Goal: Obtain resource: Download file/media

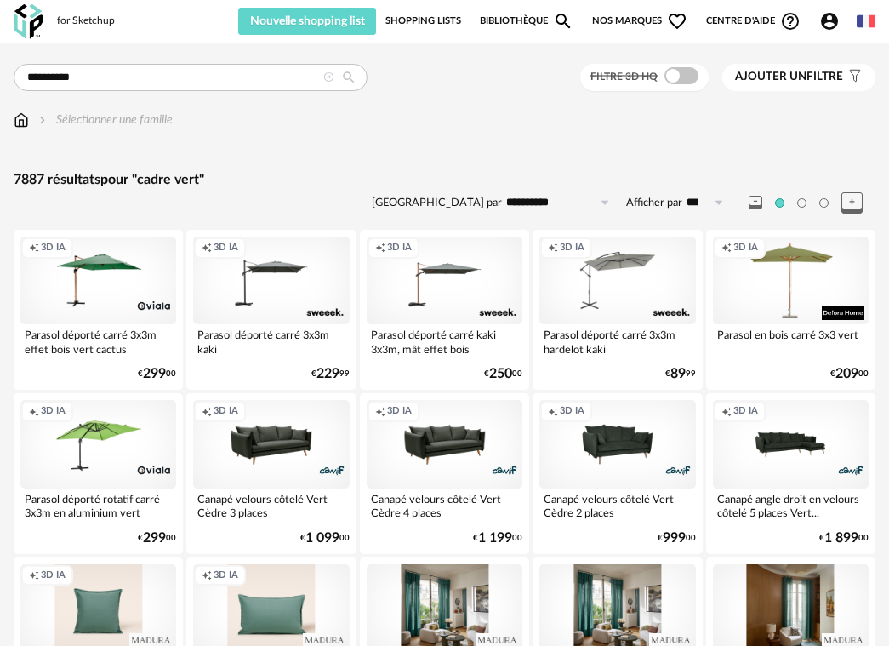
click at [21, 124] on img at bounding box center [21, 119] width 15 height 17
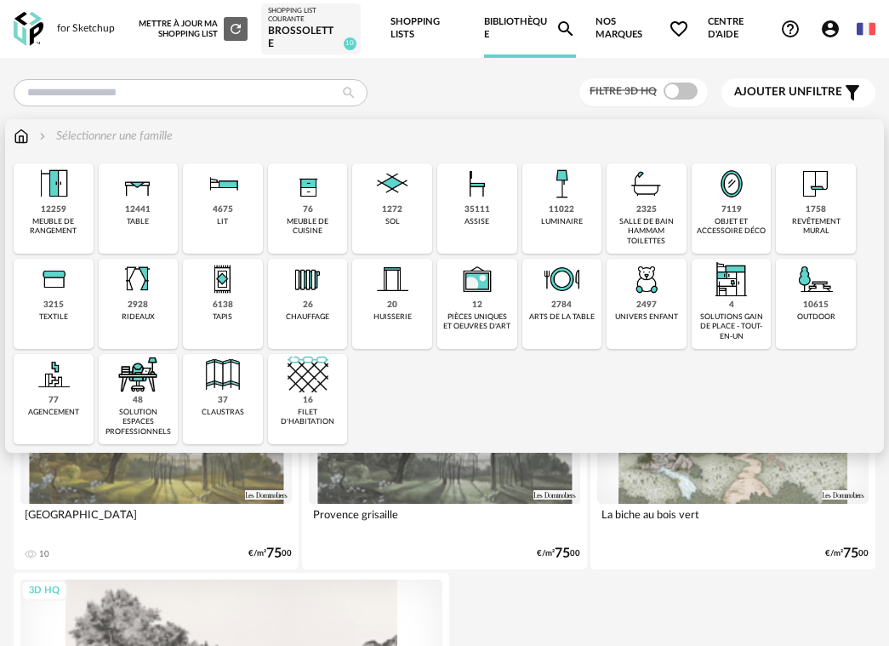
click at [720, 222] on div "objet et accessoire déco" at bounding box center [732, 227] width 70 height 20
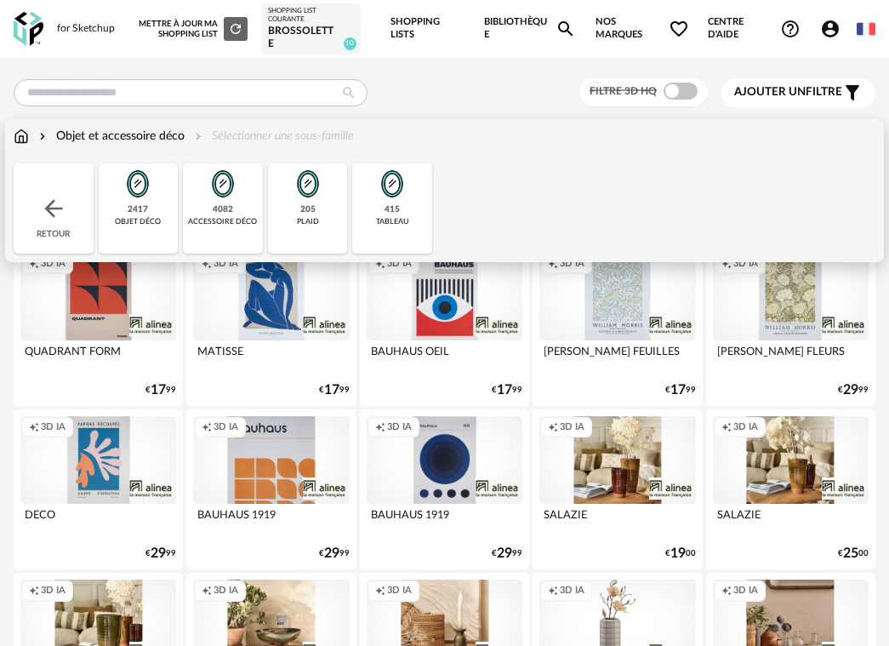
click at [379, 219] on div "tableau" at bounding box center [392, 221] width 32 height 9
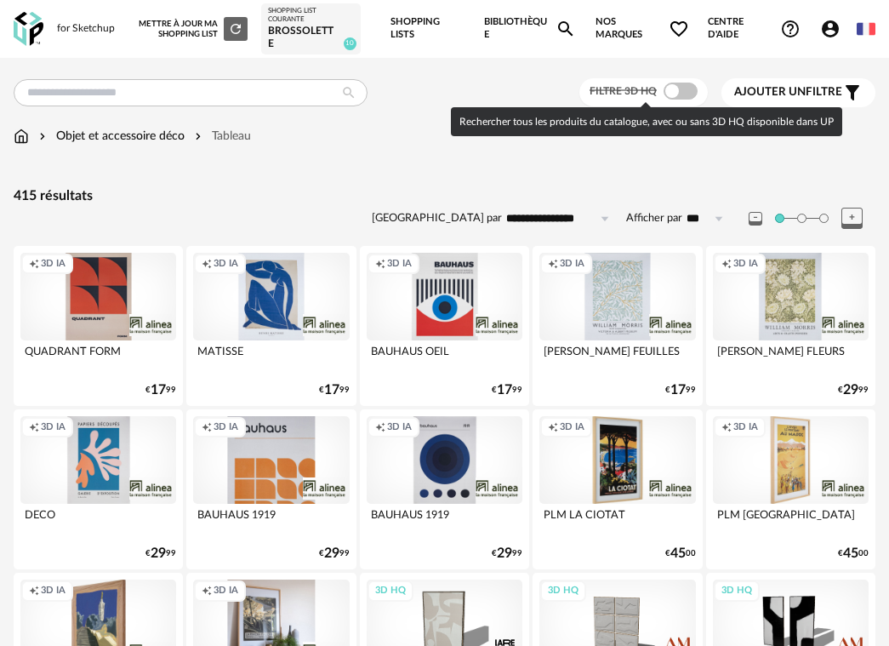
click at [679, 93] on span at bounding box center [680, 91] width 34 height 17
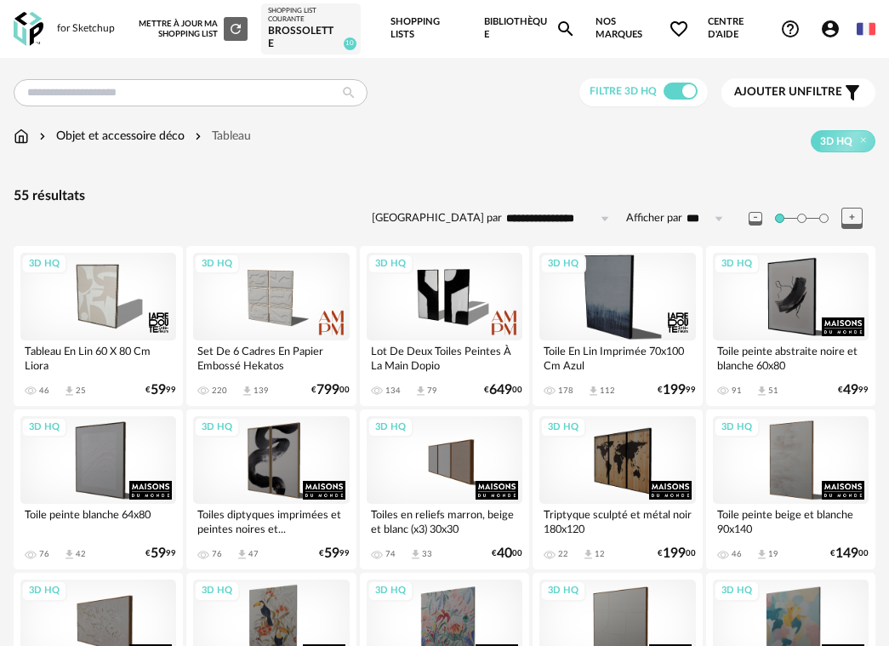
click at [556, 218] on input "**********" at bounding box center [560, 218] width 117 height 27
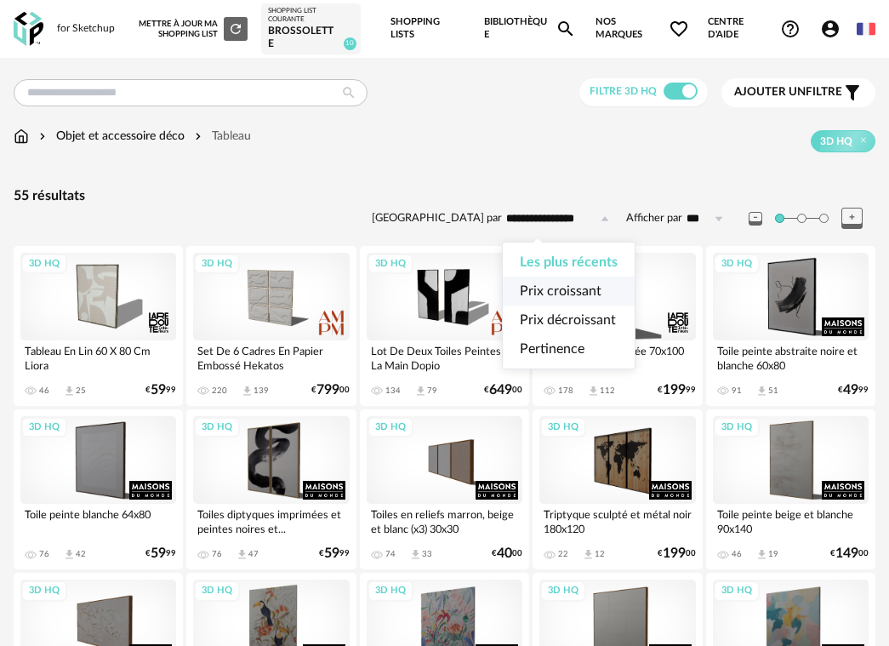
click at [564, 292] on span "Prix croissant" at bounding box center [561, 291] width 82 height 14
type input "**********"
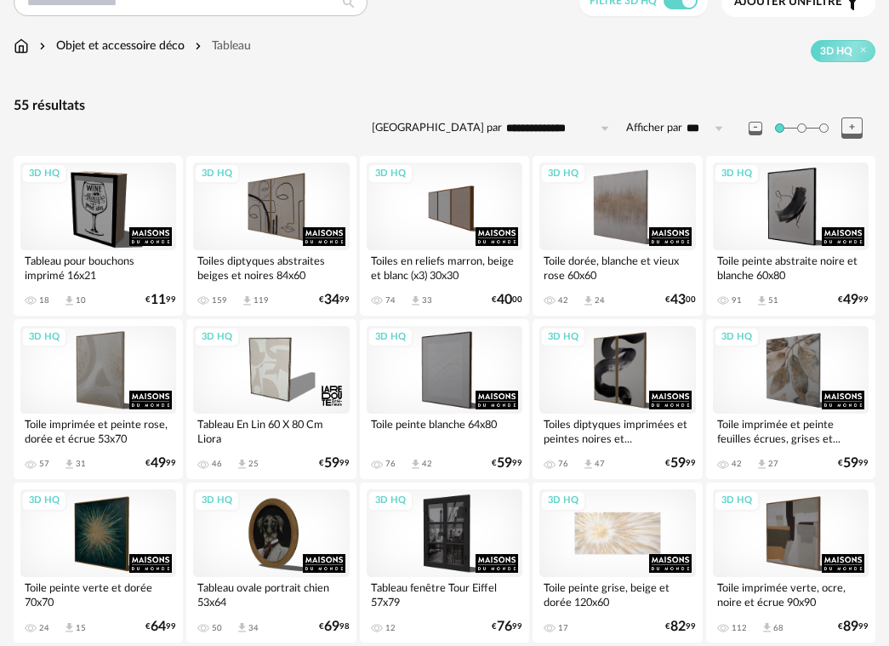
scroll to position [87, 0]
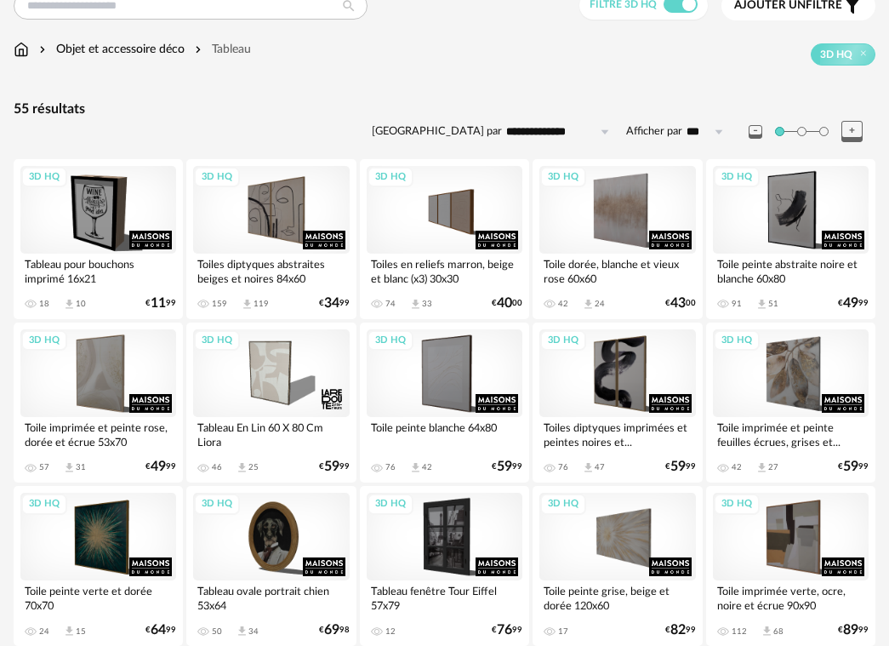
click at [275, 372] on div "3D HQ" at bounding box center [271, 373] width 156 height 88
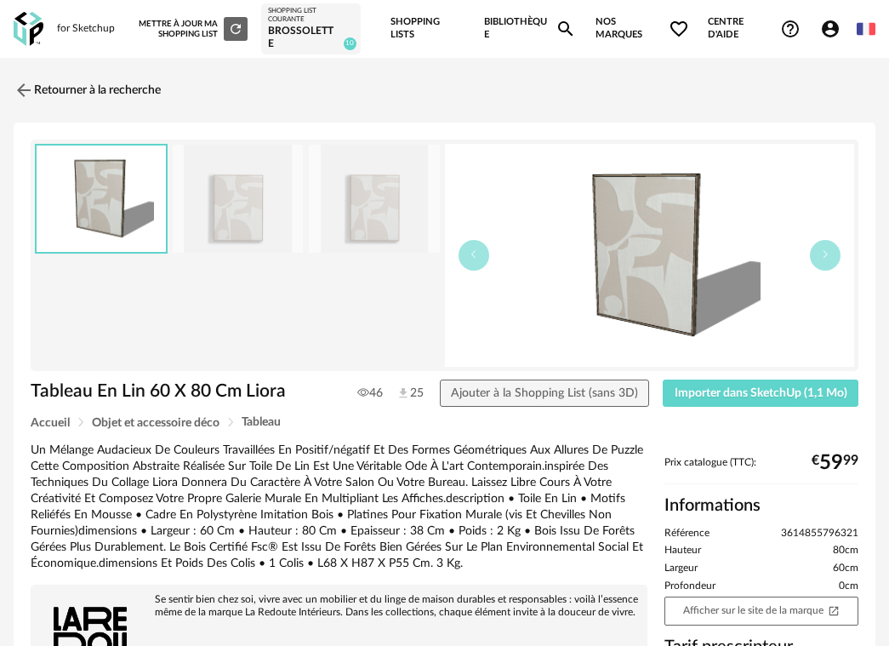
click at [209, 219] on img at bounding box center [238, 199] width 131 height 108
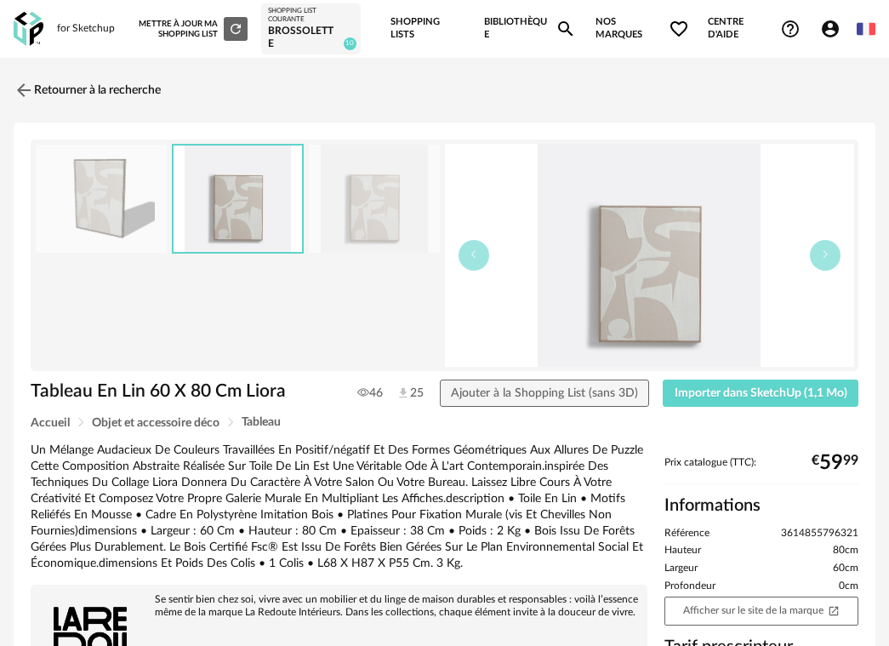
click at [380, 209] on img at bounding box center [374, 199] width 131 height 108
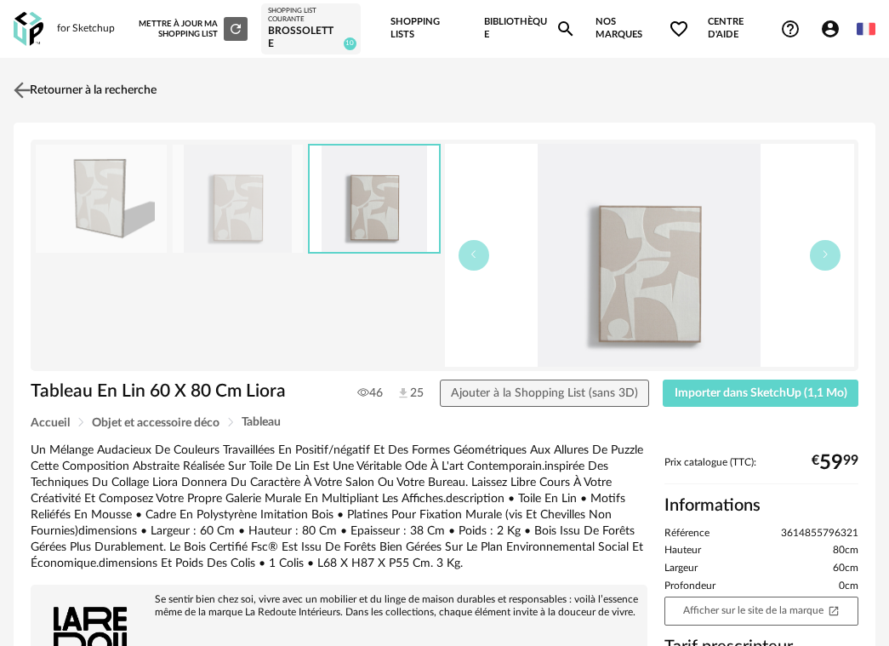
click at [22, 88] on img at bounding box center [22, 90] width 25 height 25
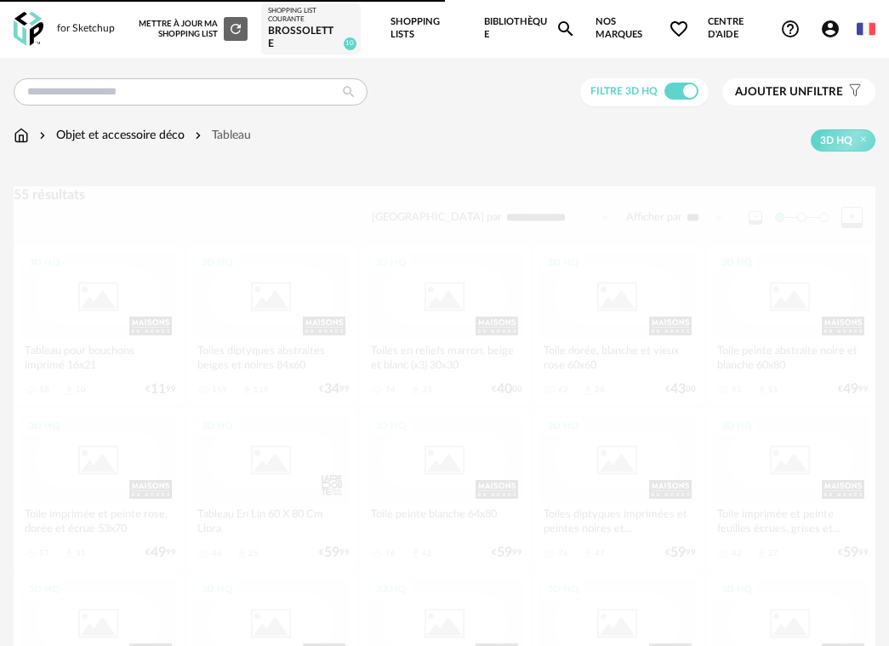
scroll to position [87, 0]
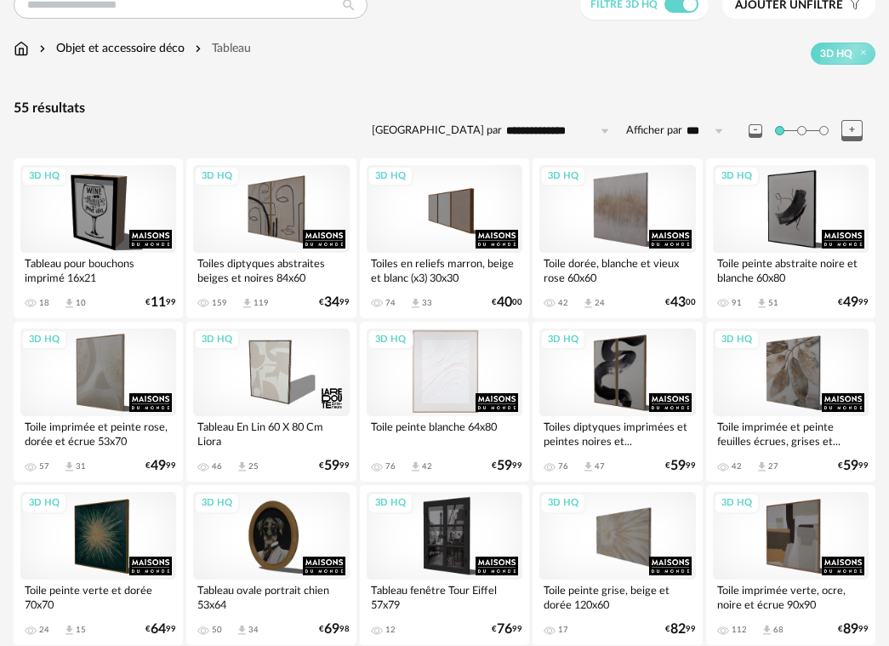
click at [446, 358] on div "3D HQ" at bounding box center [445, 372] width 156 height 88
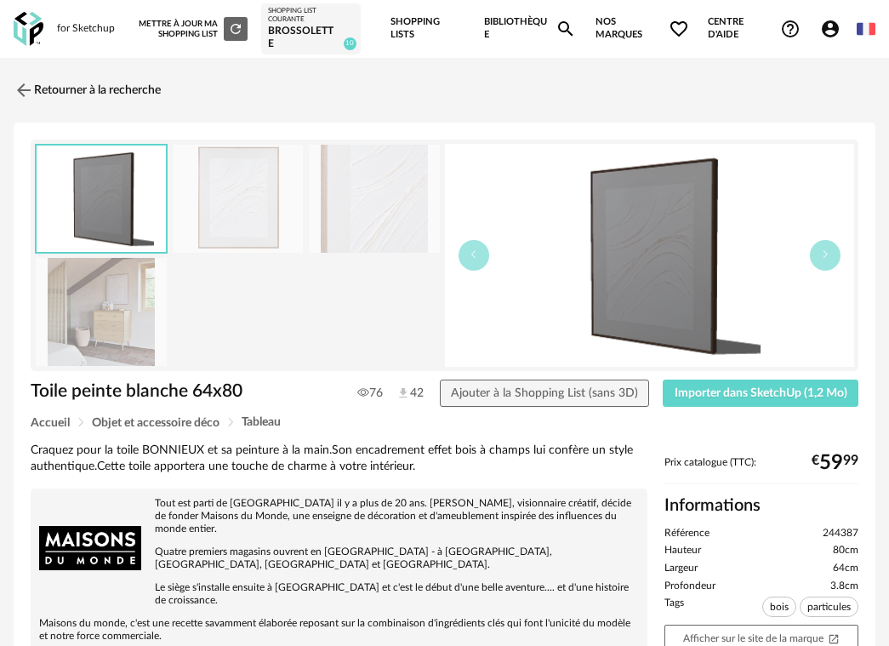
click at [123, 310] on img at bounding box center [101, 312] width 131 height 108
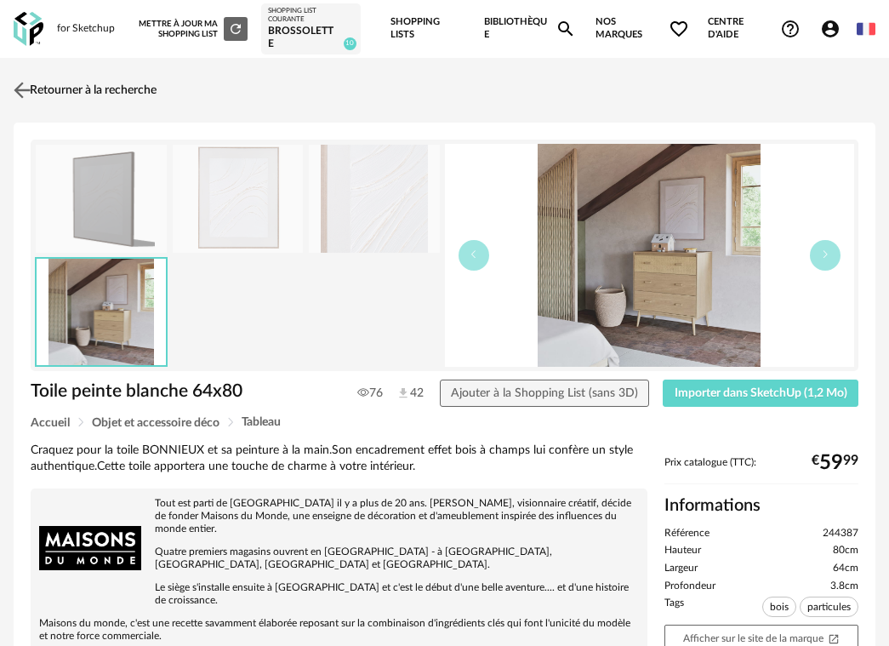
click at [25, 88] on img at bounding box center [22, 90] width 25 height 25
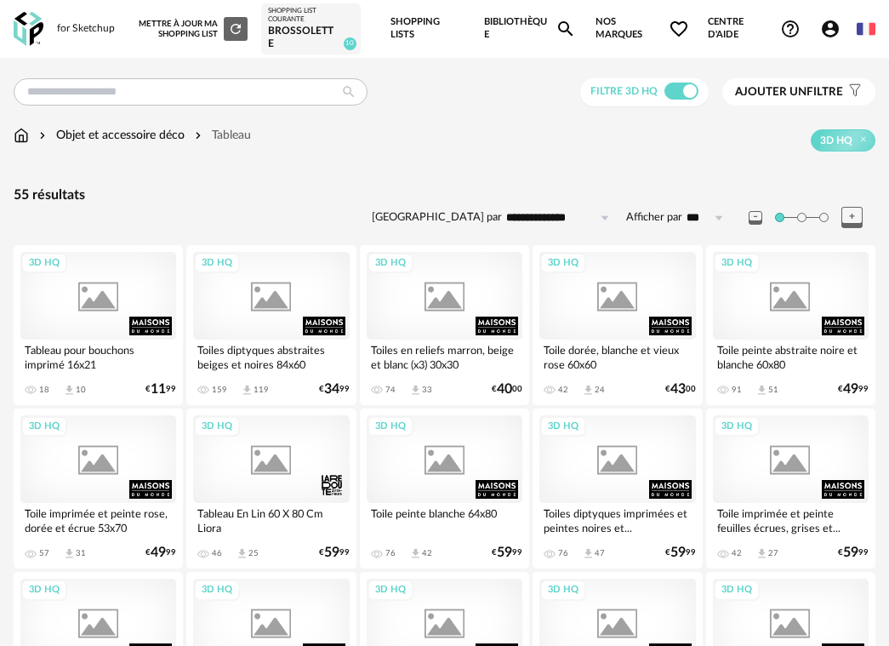
scroll to position [87, 0]
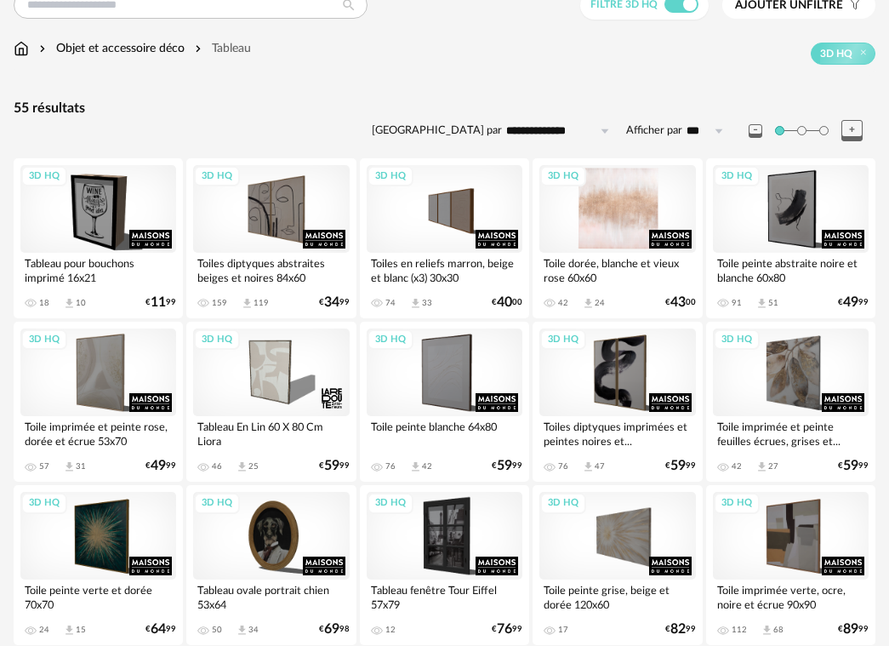
click at [612, 206] on div "3D HQ" at bounding box center [617, 209] width 156 height 88
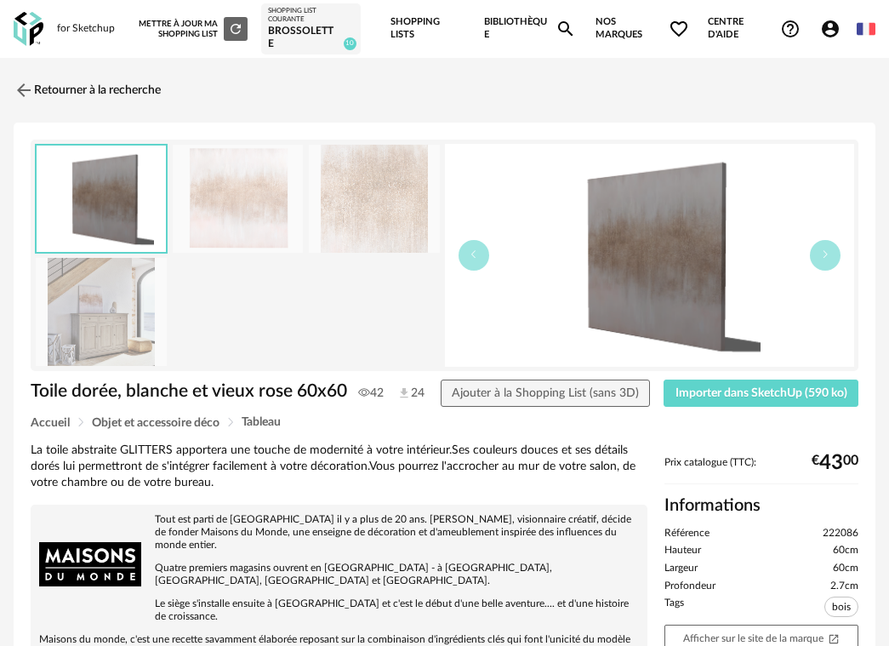
click at [94, 336] on img at bounding box center [101, 312] width 131 height 108
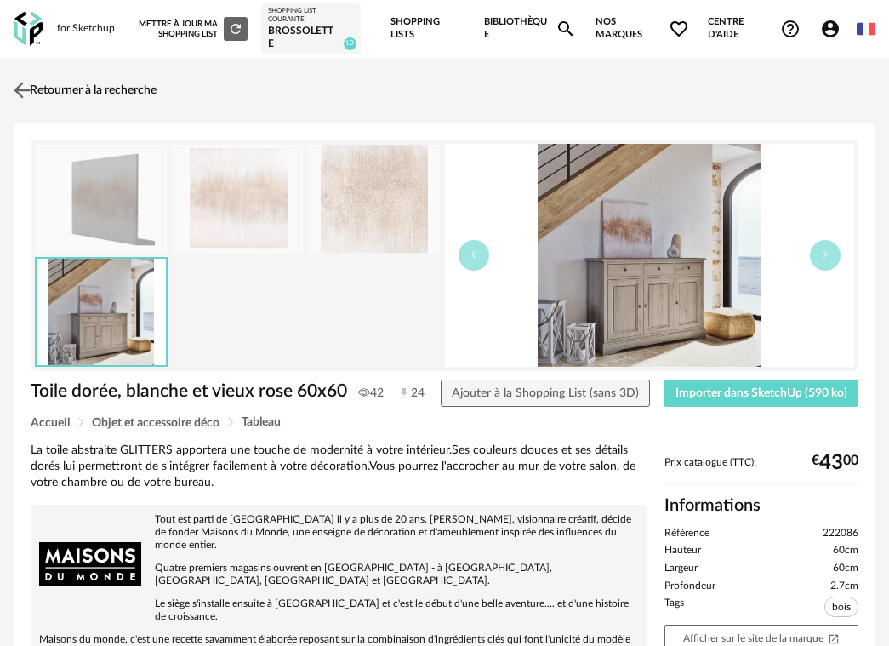
click at [30, 88] on img at bounding box center [22, 90] width 25 height 25
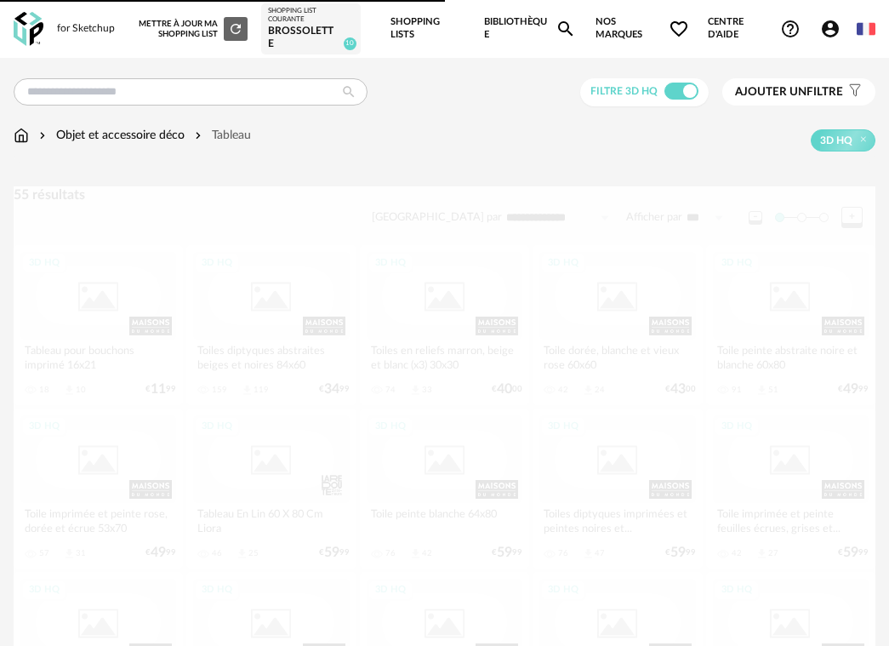
scroll to position [87, 0]
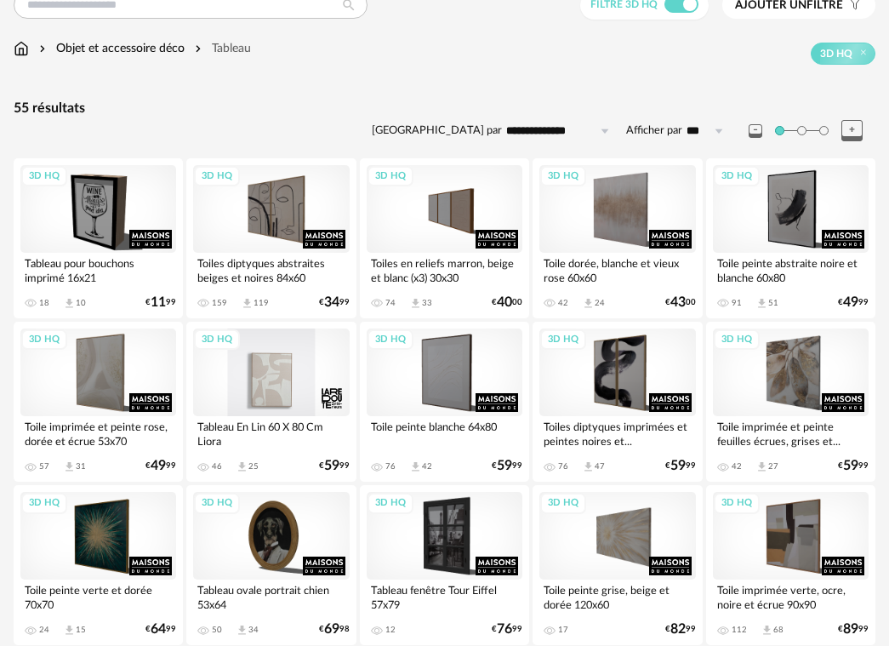
click at [307, 399] on div "3D HQ" at bounding box center [271, 372] width 156 height 88
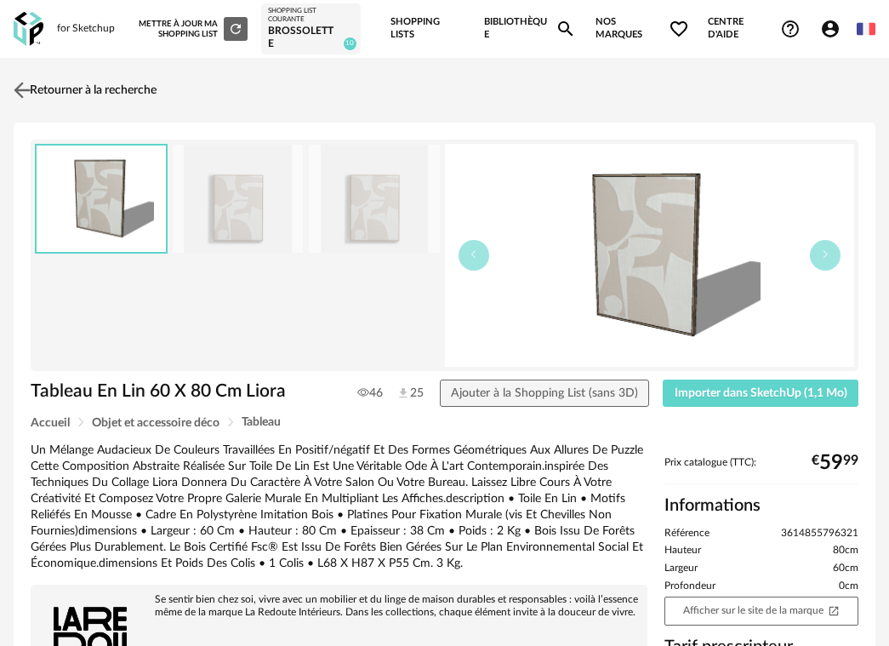
click at [24, 96] on img at bounding box center [22, 90] width 25 height 25
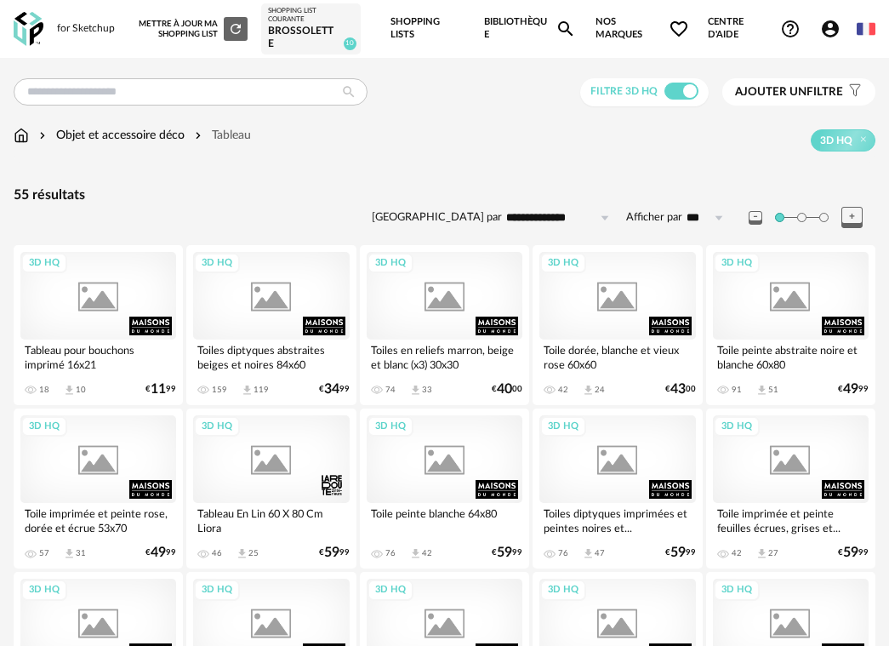
scroll to position [87, 0]
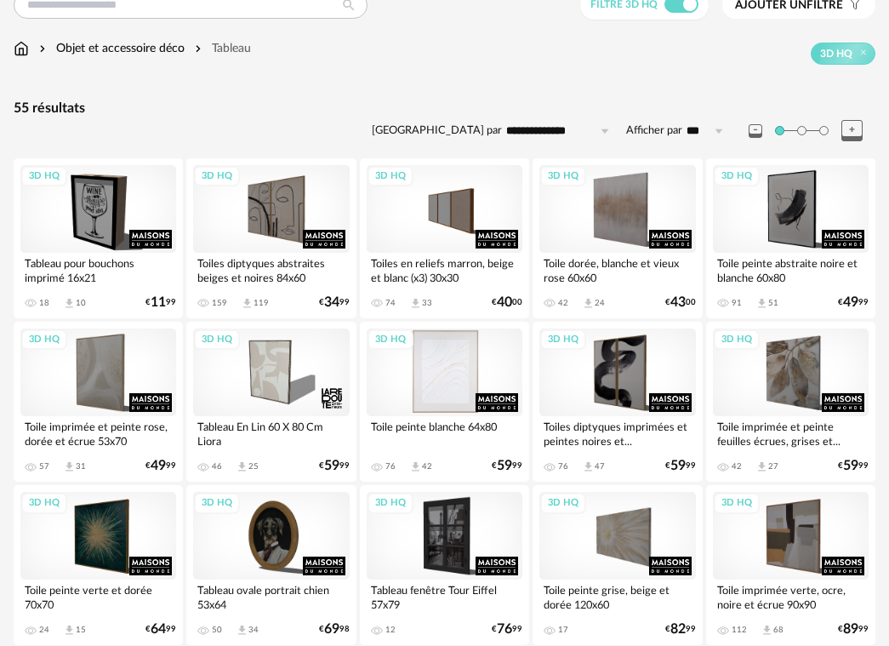
click at [435, 388] on div "3D HQ" at bounding box center [445, 372] width 156 height 88
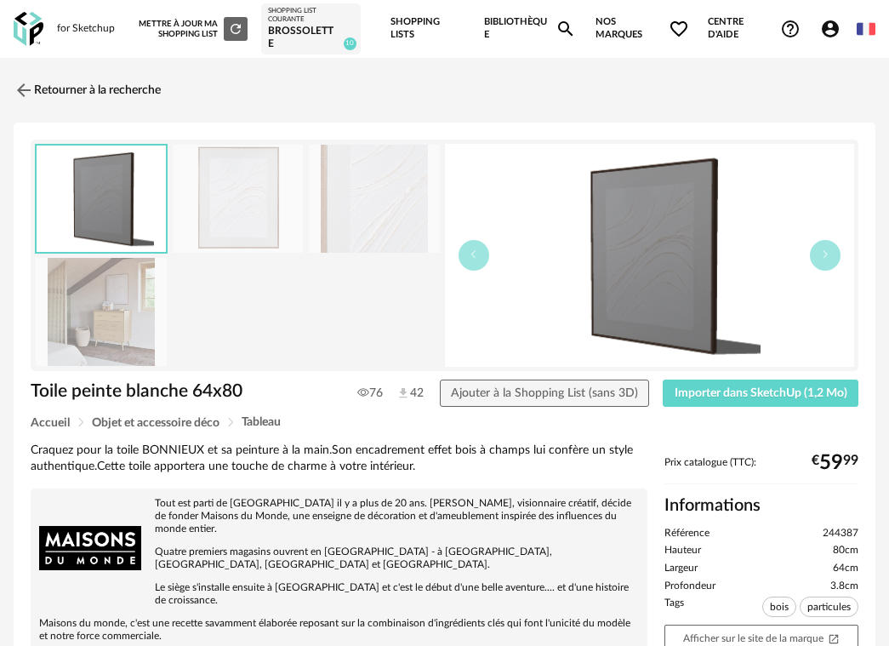
click at [136, 308] on img at bounding box center [101, 312] width 131 height 108
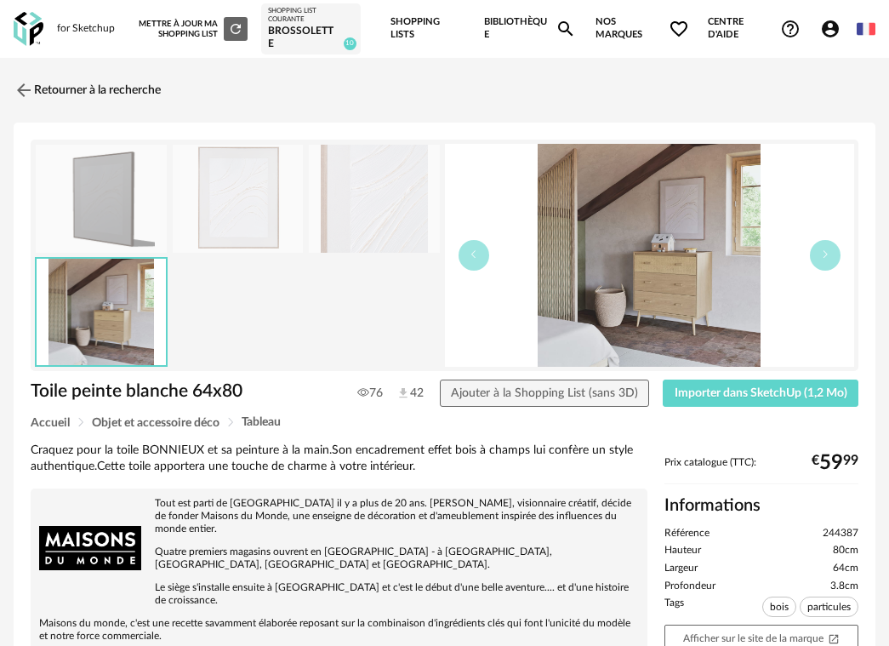
click at [379, 202] on img at bounding box center [374, 199] width 131 height 108
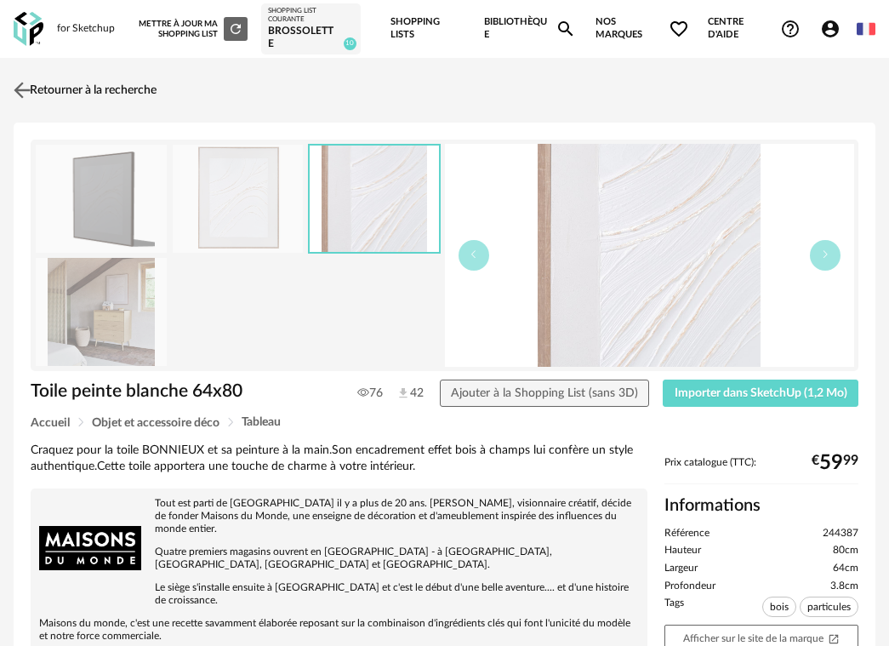
click at [33, 100] on img at bounding box center [22, 90] width 25 height 25
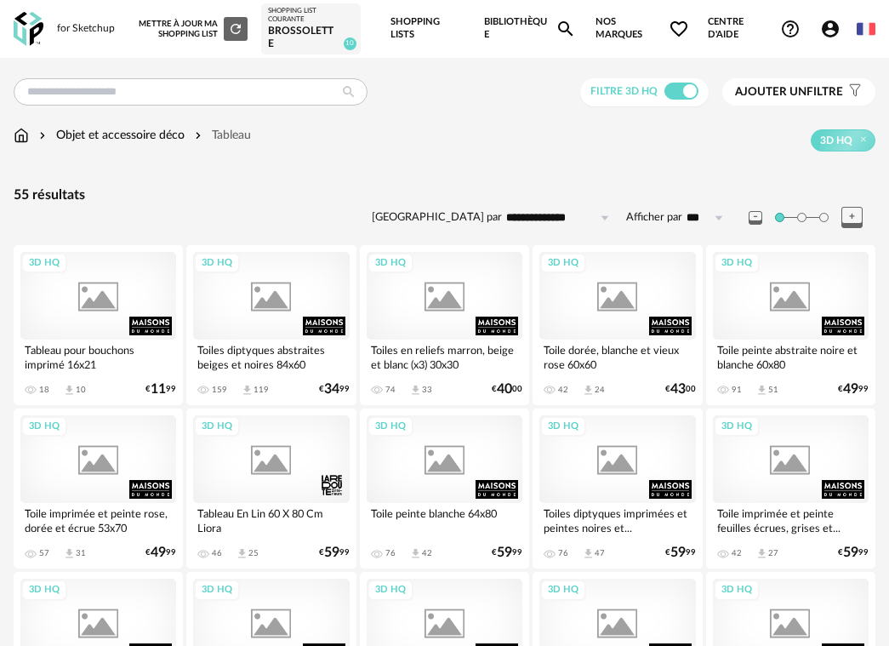
scroll to position [87, 0]
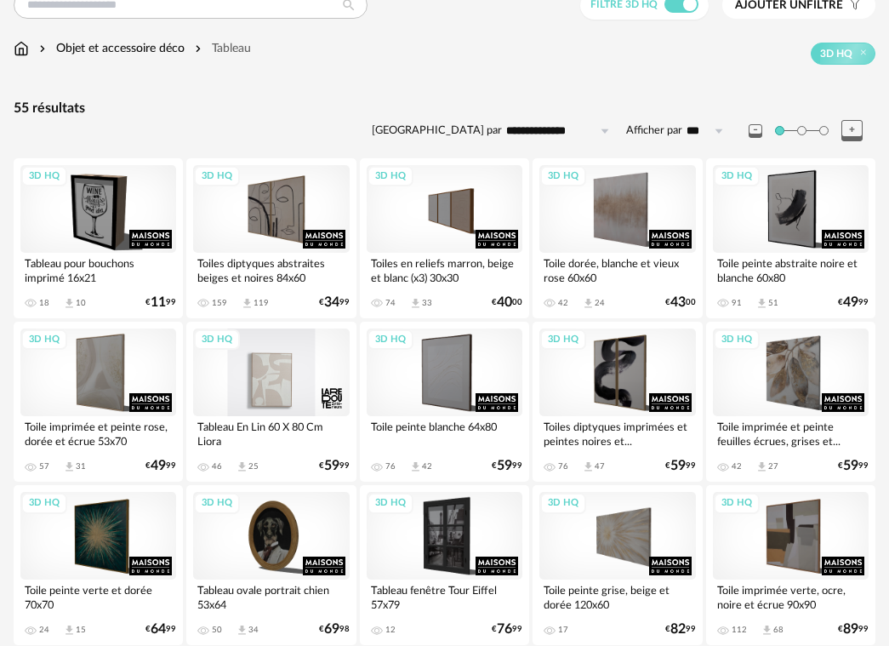
click at [282, 382] on div "3D HQ" at bounding box center [271, 372] width 156 height 88
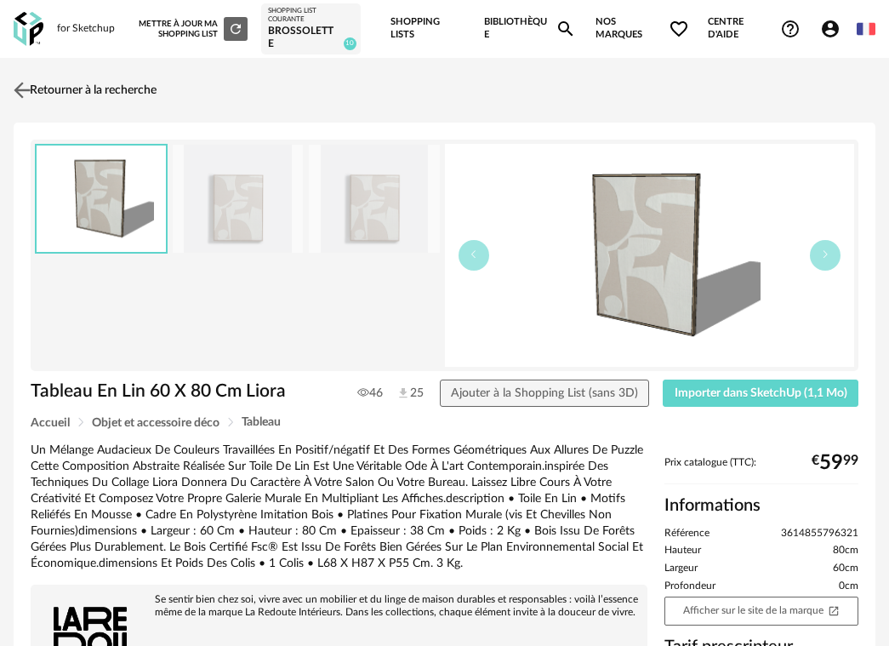
click at [94, 94] on link "Retourner à la recherche" at bounding box center [82, 89] width 147 height 37
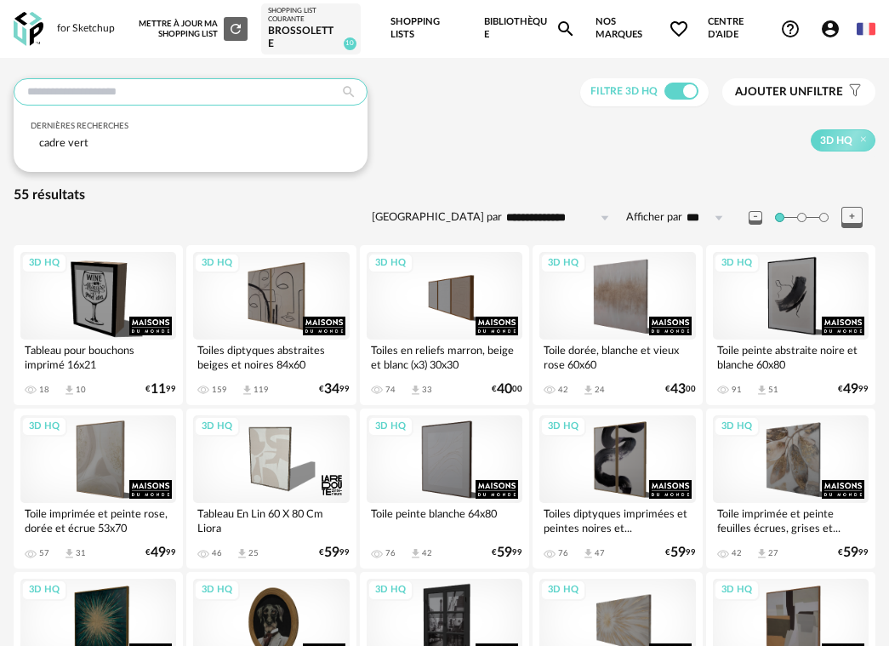
click at [111, 105] on input "text" at bounding box center [191, 91] width 354 height 27
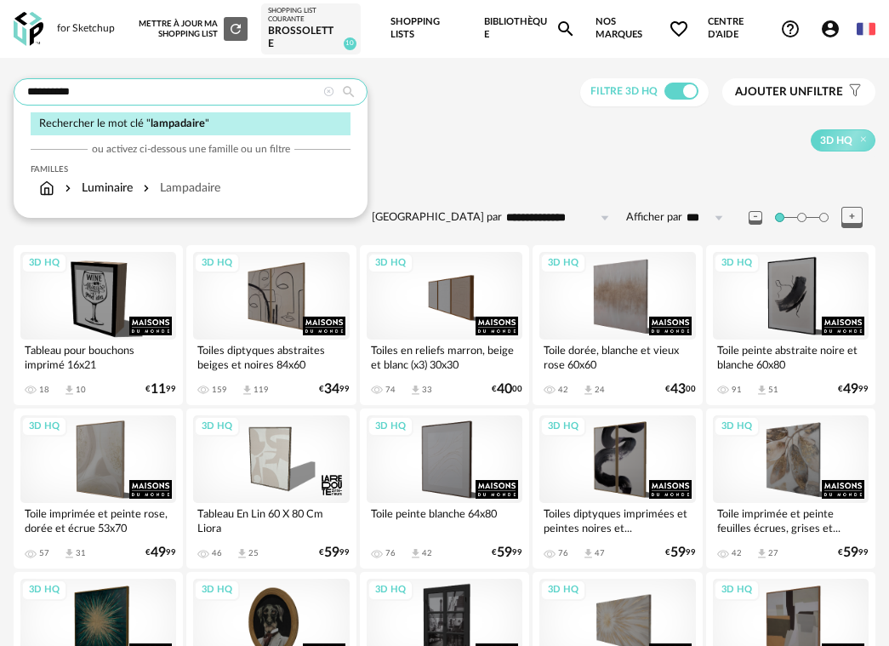
type input "**********"
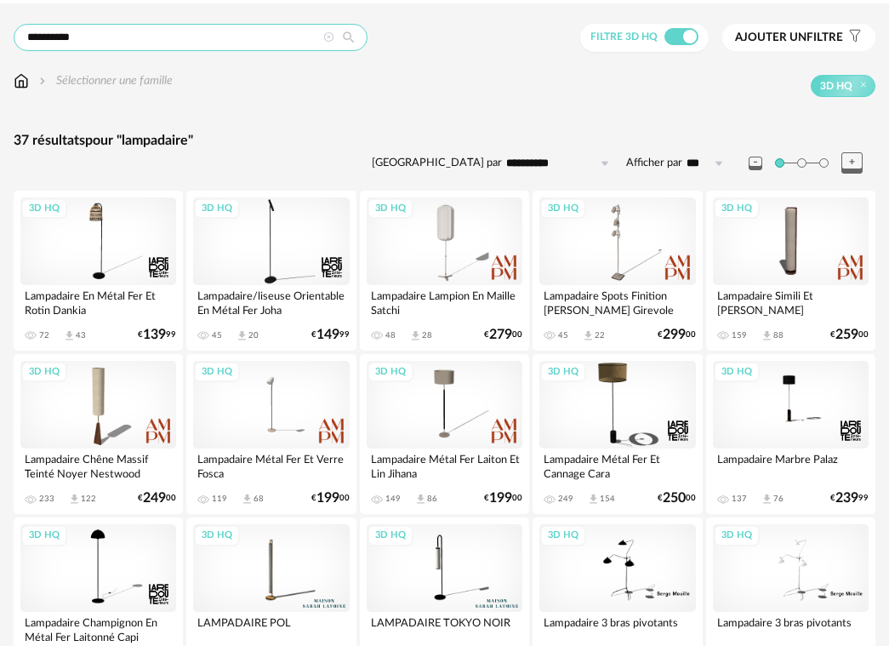
scroll to position [47, 0]
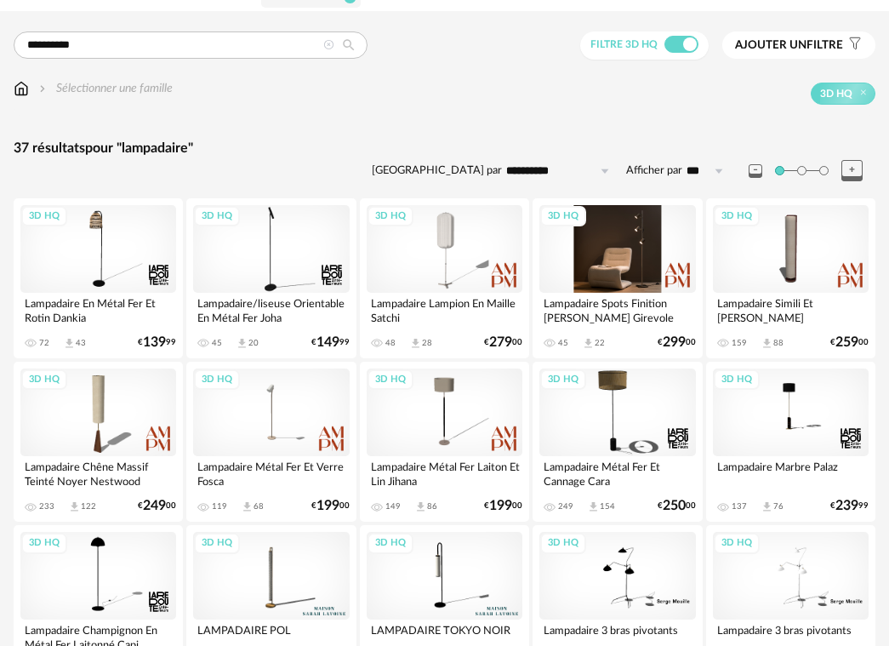
click at [618, 258] on div "3D HQ" at bounding box center [617, 249] width 156 height 88
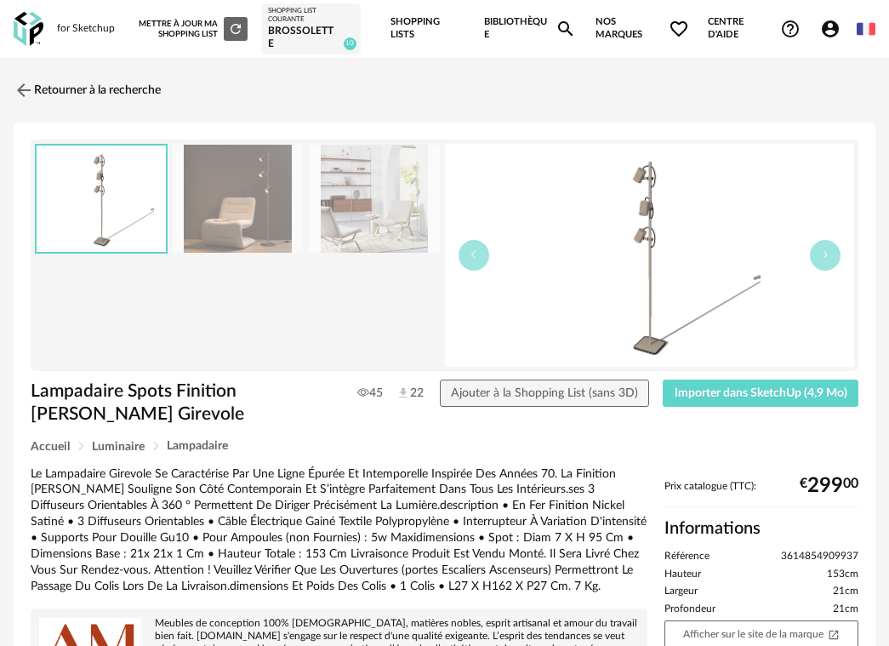
click at [219, 222] on img at bounding box center [238, 199] width 131 height 108
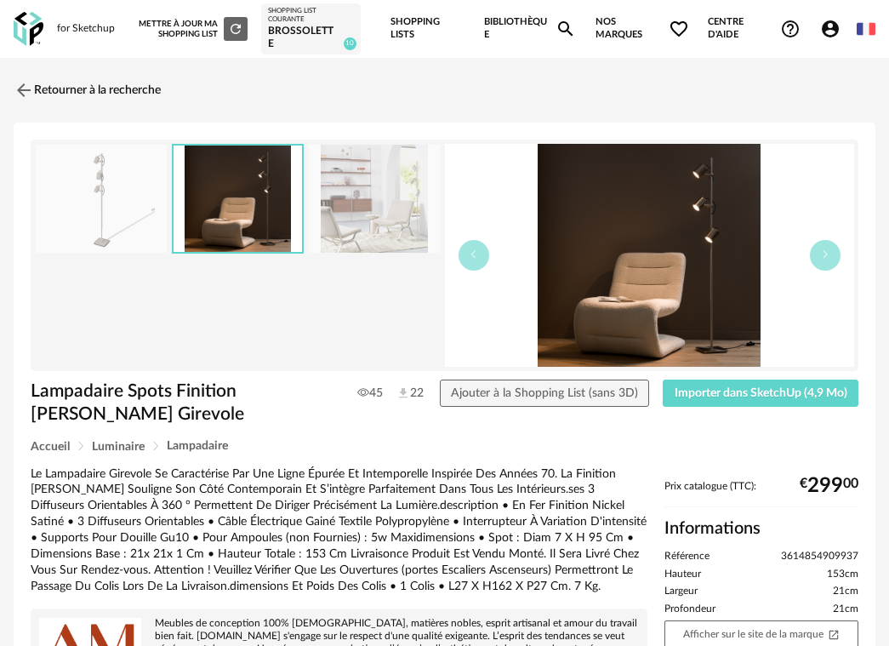
click at [333, 213] on img at bounding box center [374, 199] width 131 height 108
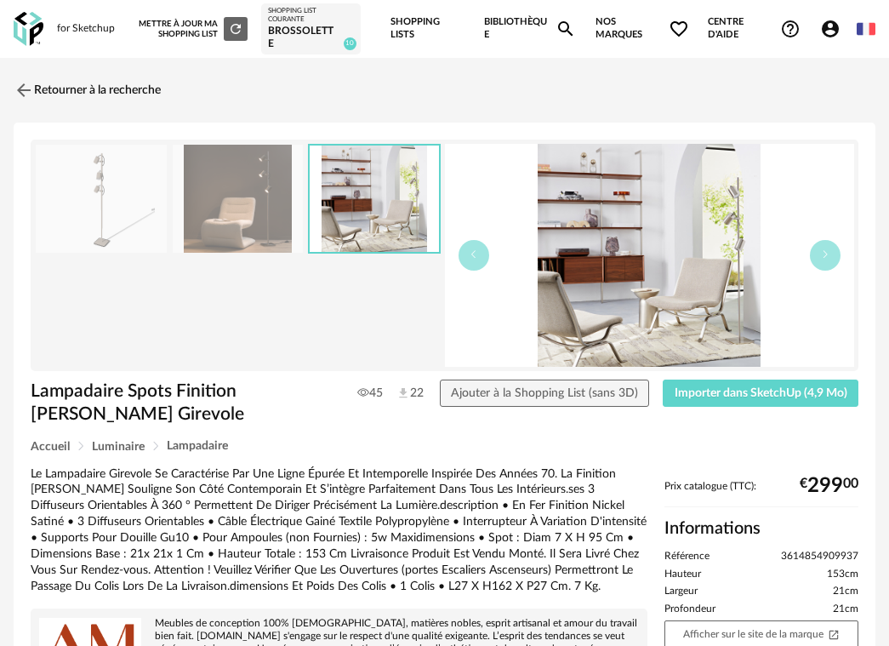
click at [94, 191] on img at bounding box center [101, 199] width 131 height 108
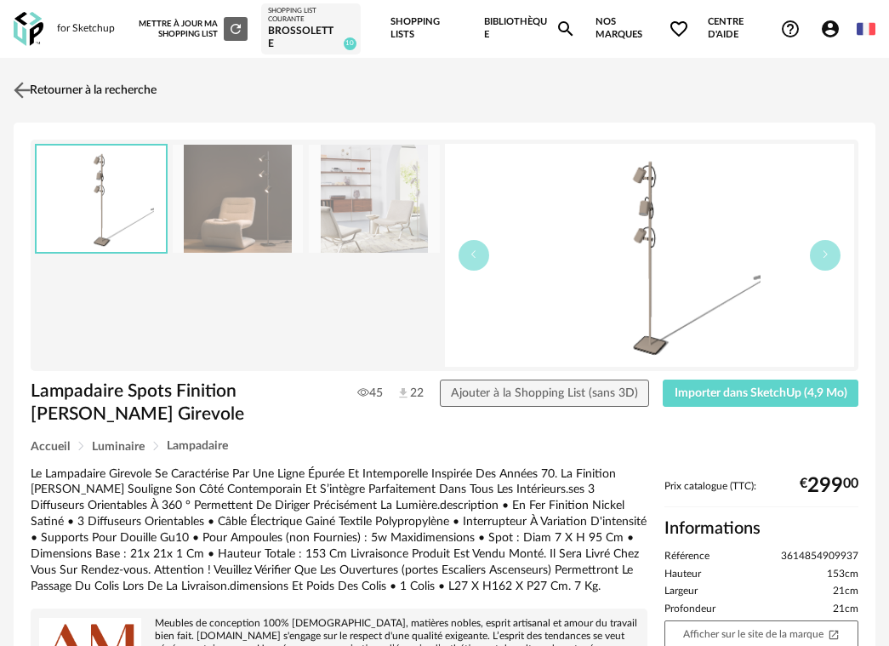
click at [29, 89] on img at bounding box center [22, 90] width 25 height 25
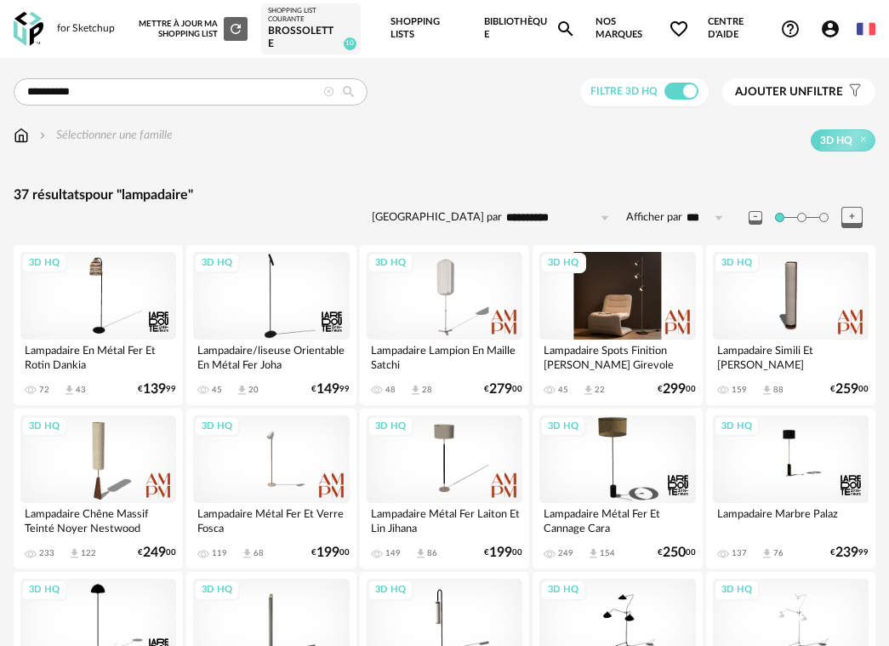
click at [658, 299] on div "3D HQ" at bounding box center [617, 296] width 156 height 88
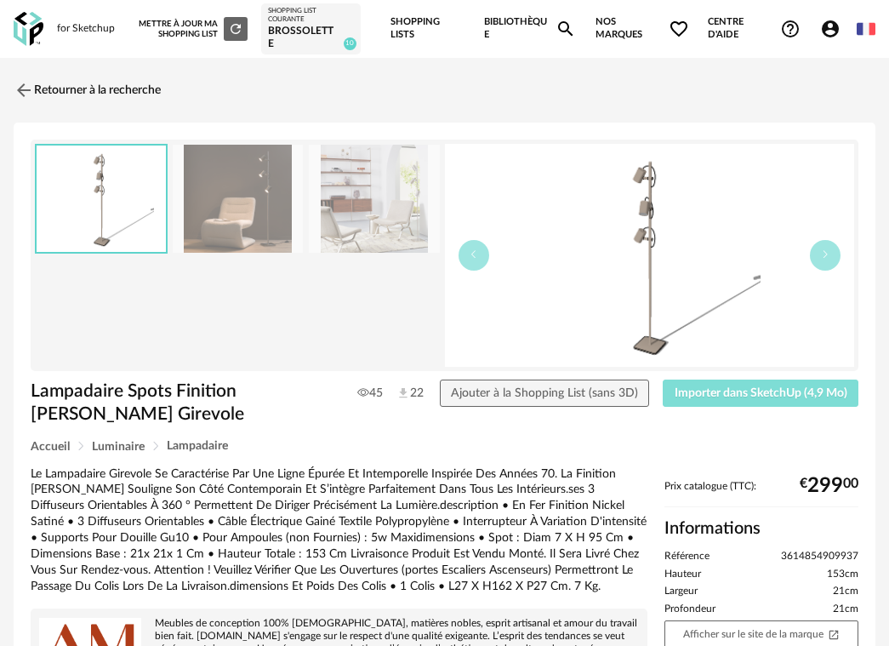
click at [725, 405] on button "Importer dans SketchUp (4,9 Mo)" at bounding box center [761, 392] width 196 height 27
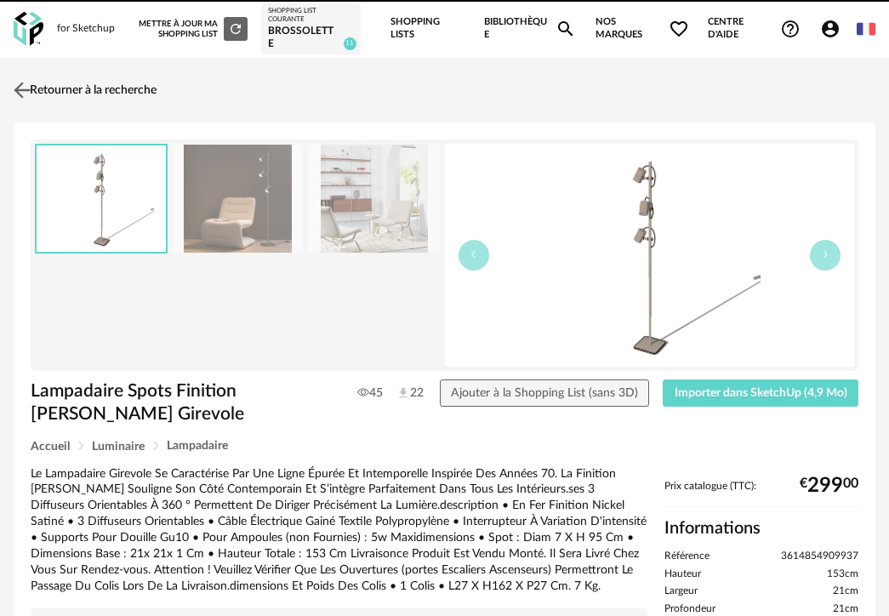
click at [88, 94] on link "Retourner à la recherche" at bounding box center [82, 89] width 147 height 37
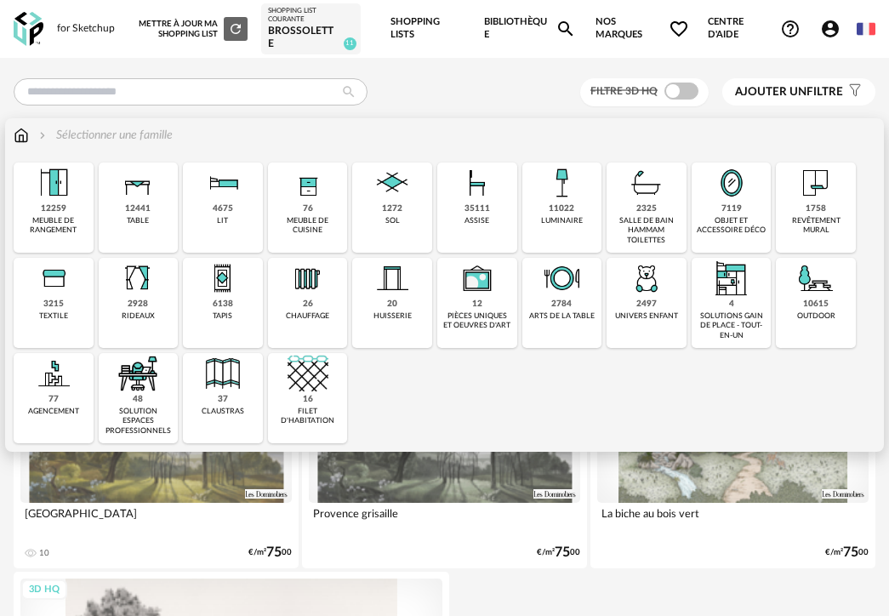
click at [730, 226] on div "objet et accessoire déco" at bounding box center [732, 226] width 70 height 20
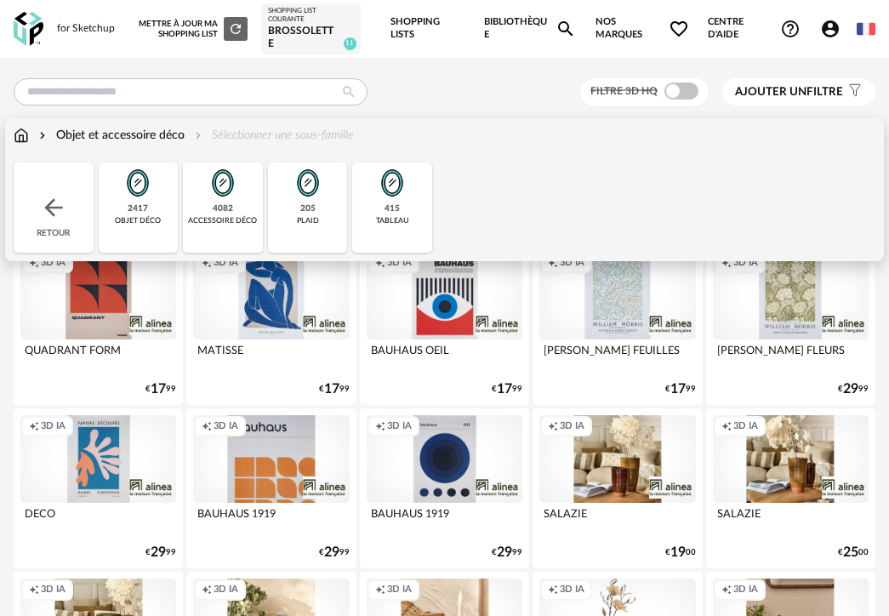
click at [133, 221] on div "objet déco" at bounding box center [138, 220] width 46 height 9
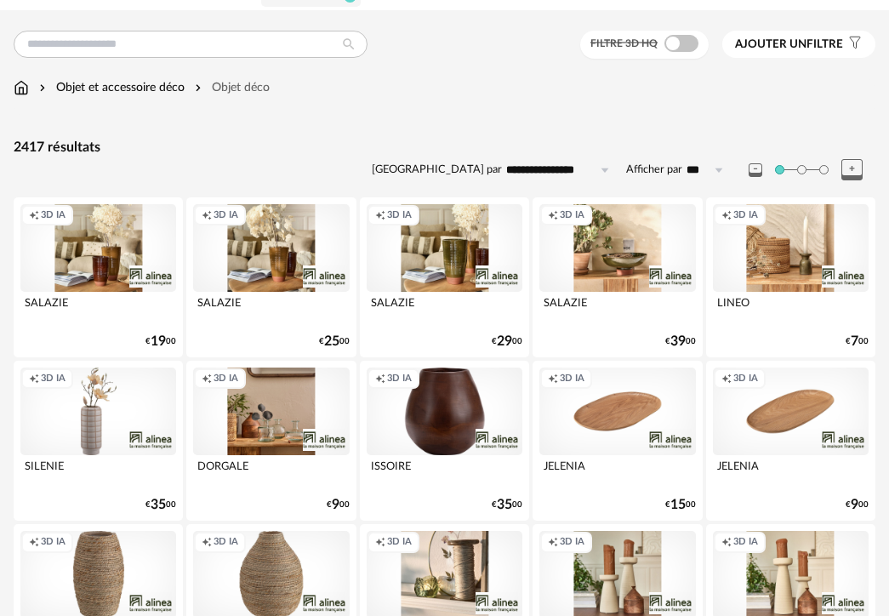
scroll to position [73, 0]
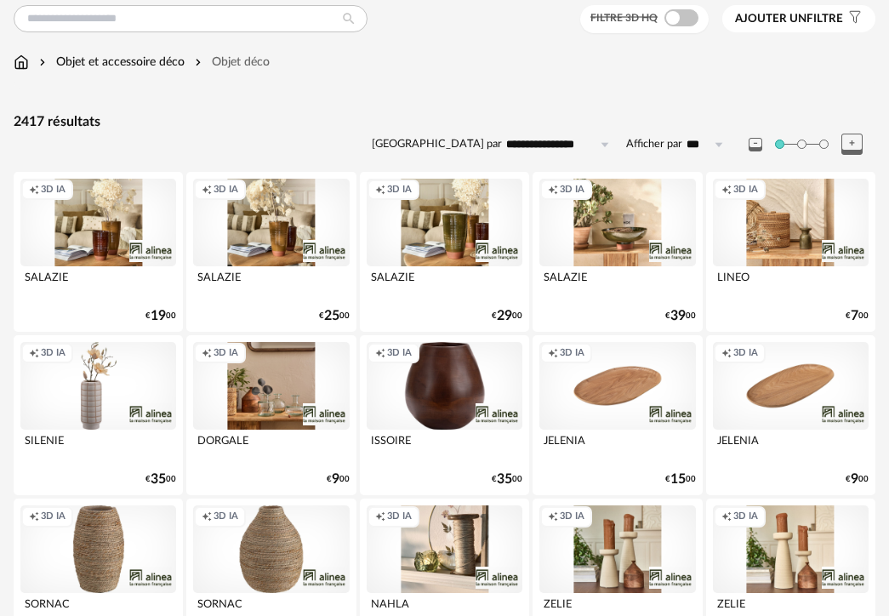
click at [681, 19] on span at bounding box center [681, 17] width 34 height 17
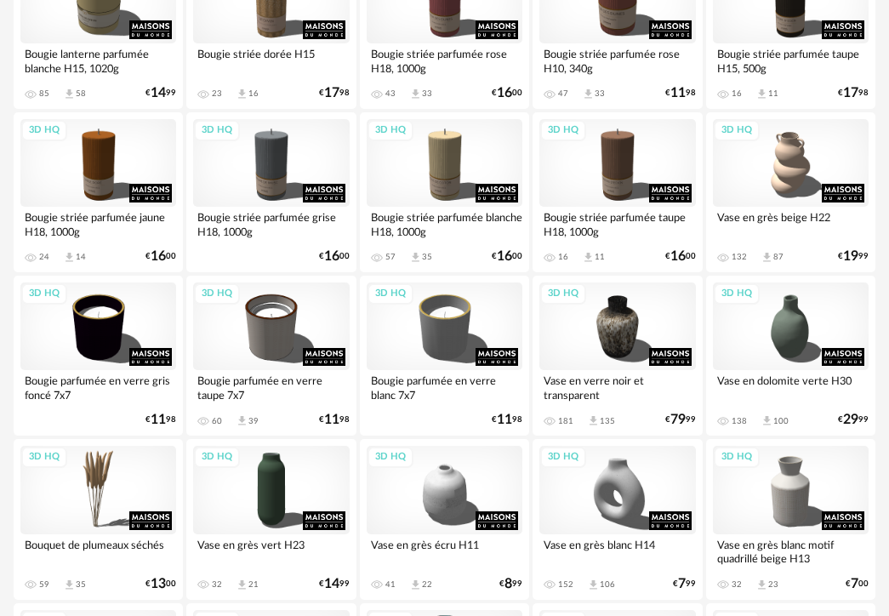
scroll to position [3005, 0]
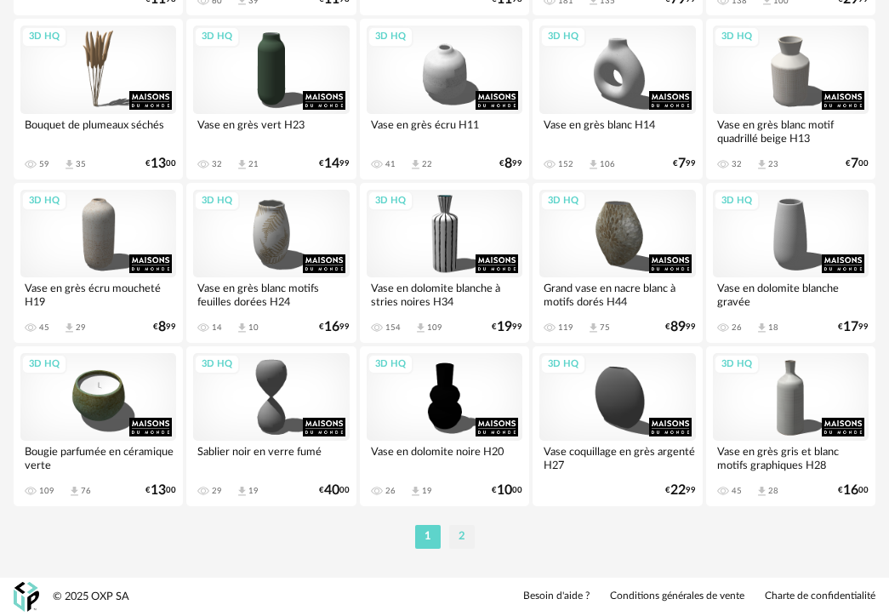
click at [461, 540] on li "2" at bounding box center [462, 537] width 26 height 24
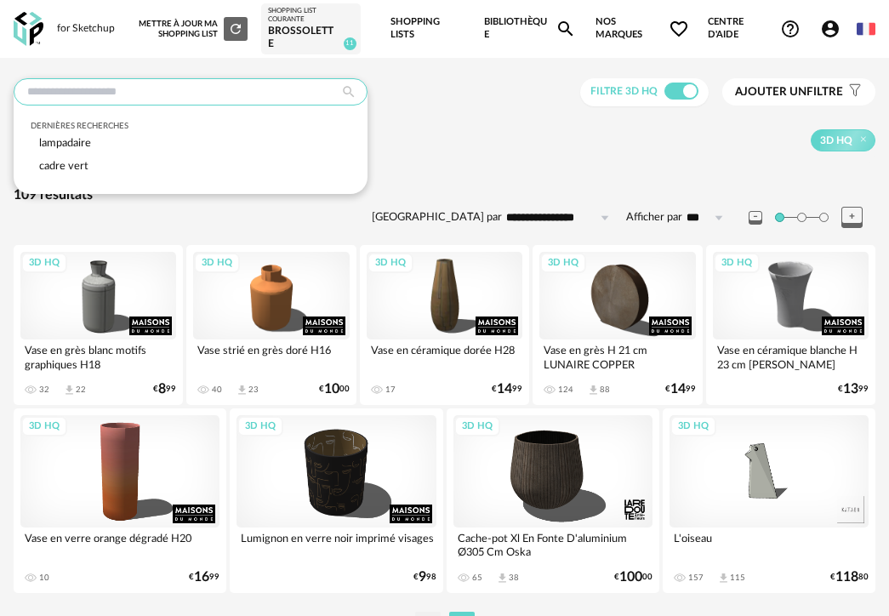
click at [143, 92] on input "text" at bounding box center [191, 91] width 354 height 27
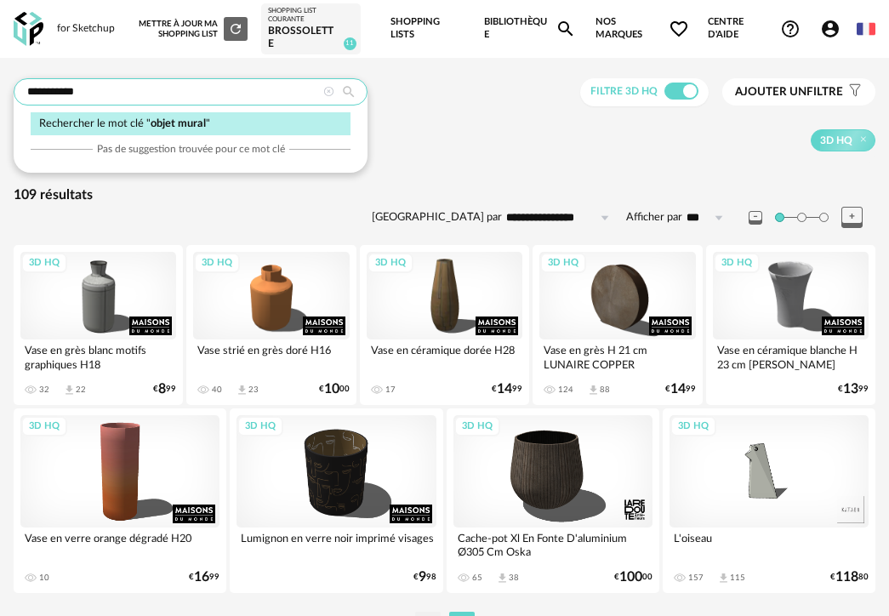
type input "**********"
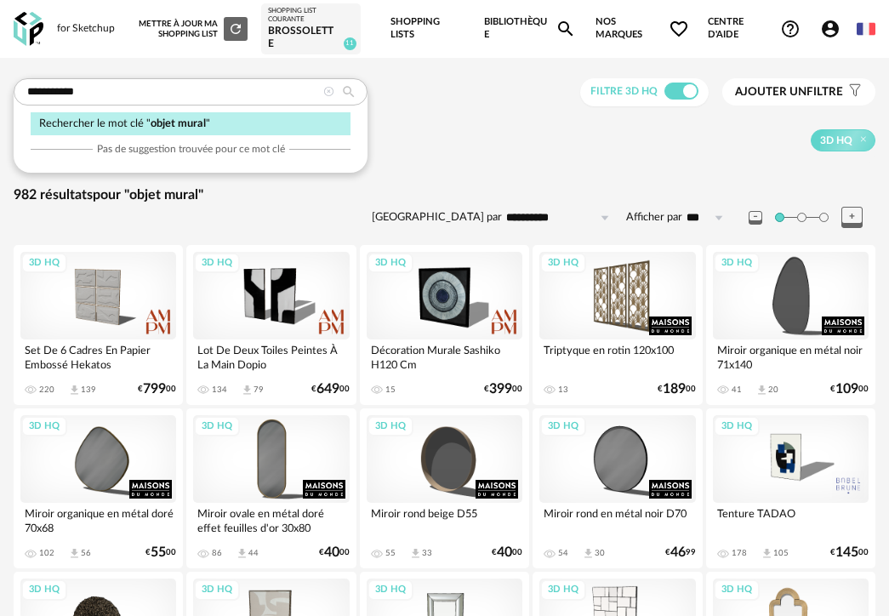
click at [331, 94] on icon at bounding box center [328, 92] width 11 height 11
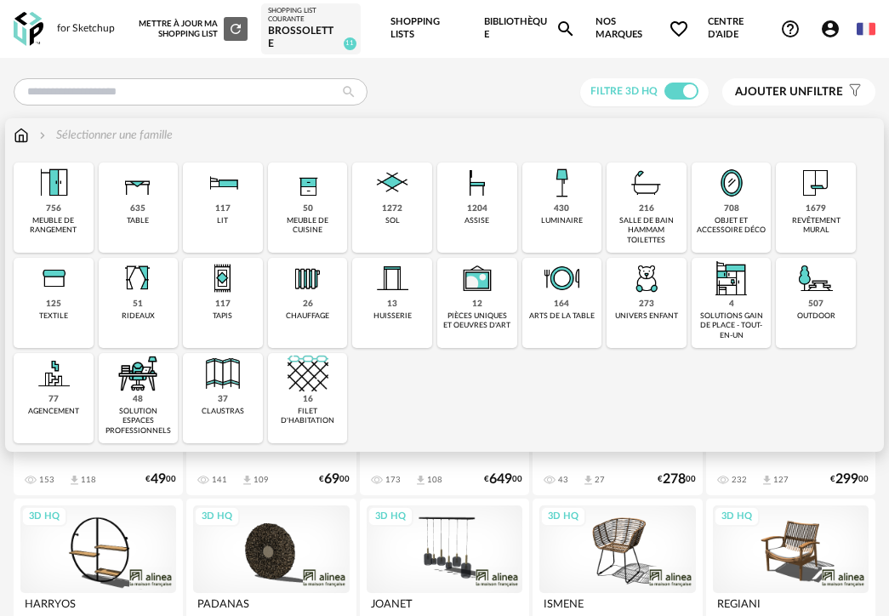
click at [732, 224] on div "objet et accessoire déco" at bounding box center [732, 226] width 70 height 20
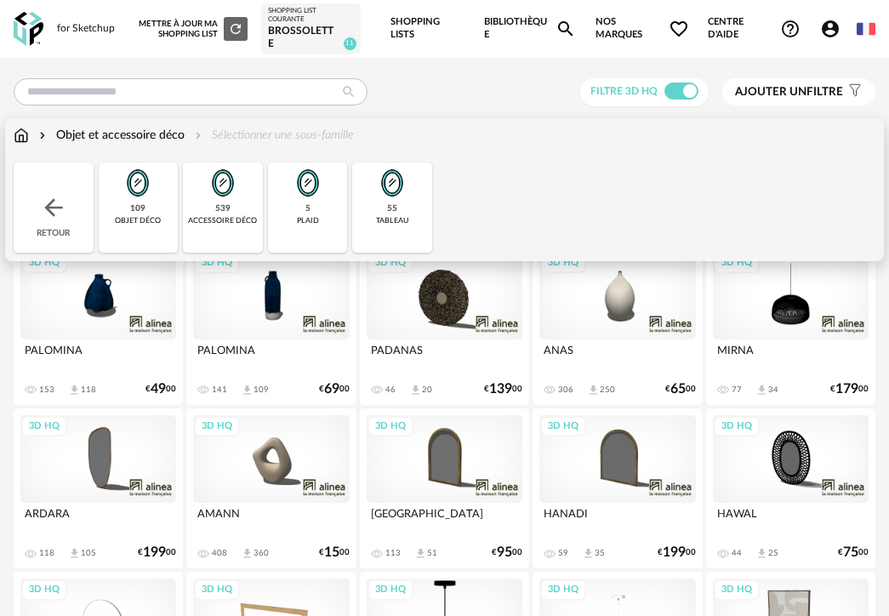
click at [407, 215] on div "55 tableau" at bounding box center [392, 207] width 80 height 90
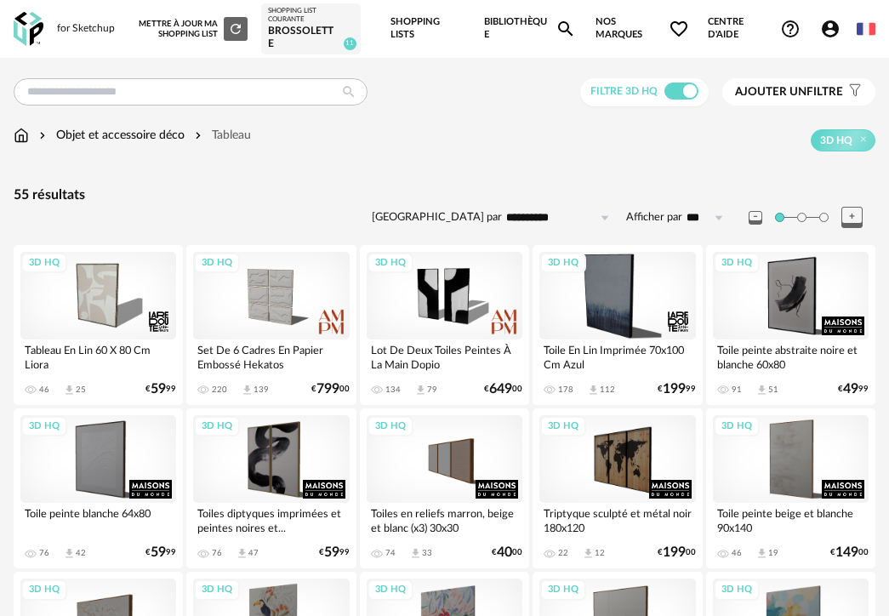
click at [535, 220] on input "**********" at bounding box center [560, 217] width 117 height 27
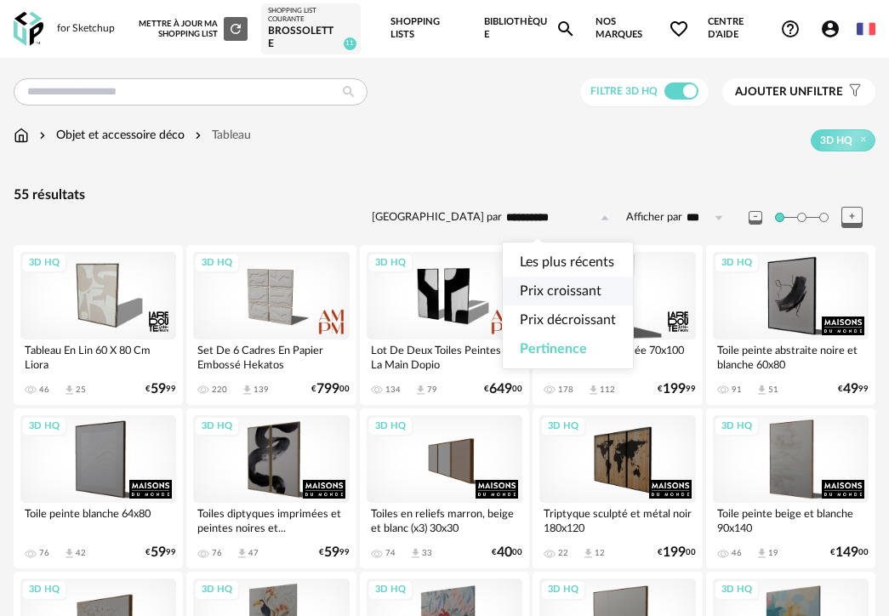
click at [549, 297] on span "Prix croissant" at bounding box center [561, 291] width 82 height 14
type input "**********"
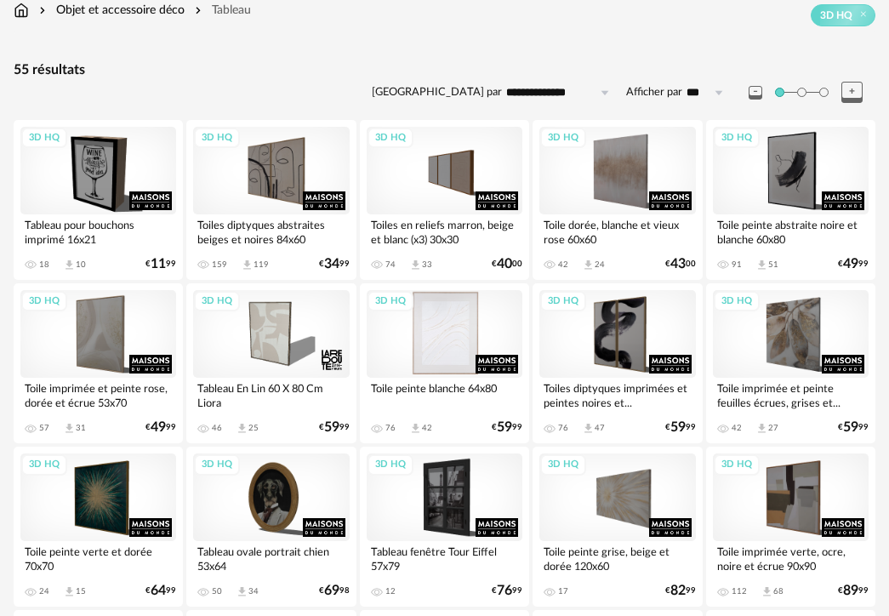
scroll to position [65, 0]
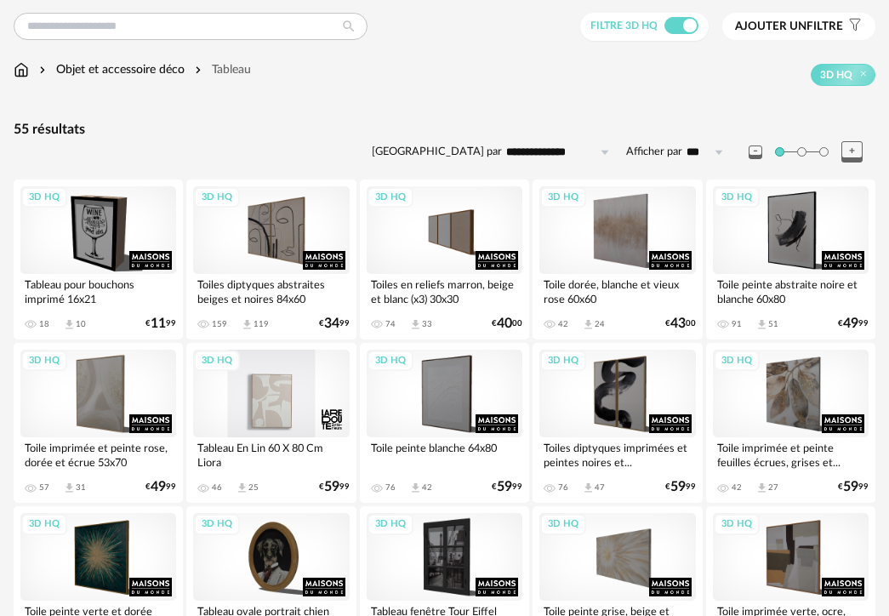
click at [267, 386] on div "3D HQ" at bounding box center [271, 394] width 156 height 88
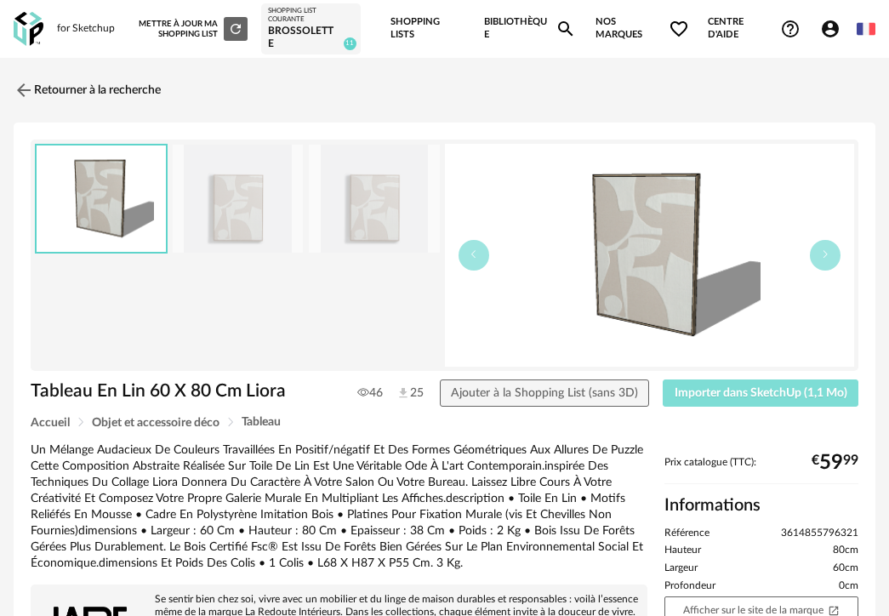
click at [742, 387] on span "Importer dans SketchUp (1,1 Mo)" at bounding box center [761, 393] width 173 height 12
